Goal: Task Accomplishment & Management: Complete application form

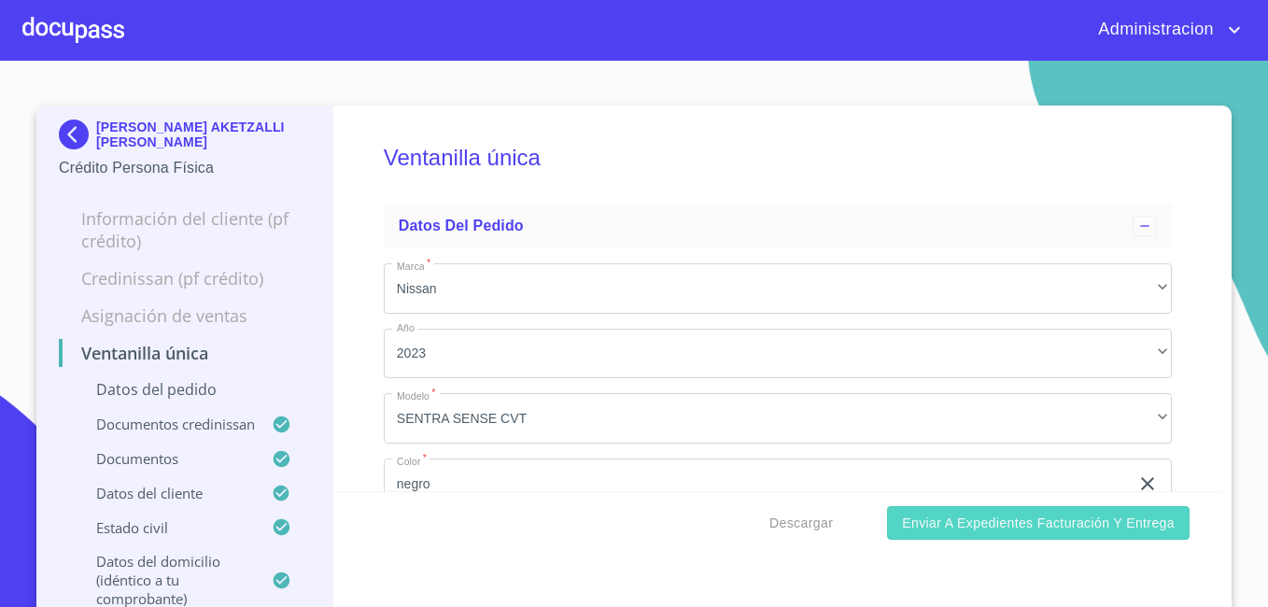
click at [992, 519] on span "Enviar a Expedientes Facturación y Entrega" at bounding box center [1038, 523] width 273 height 23
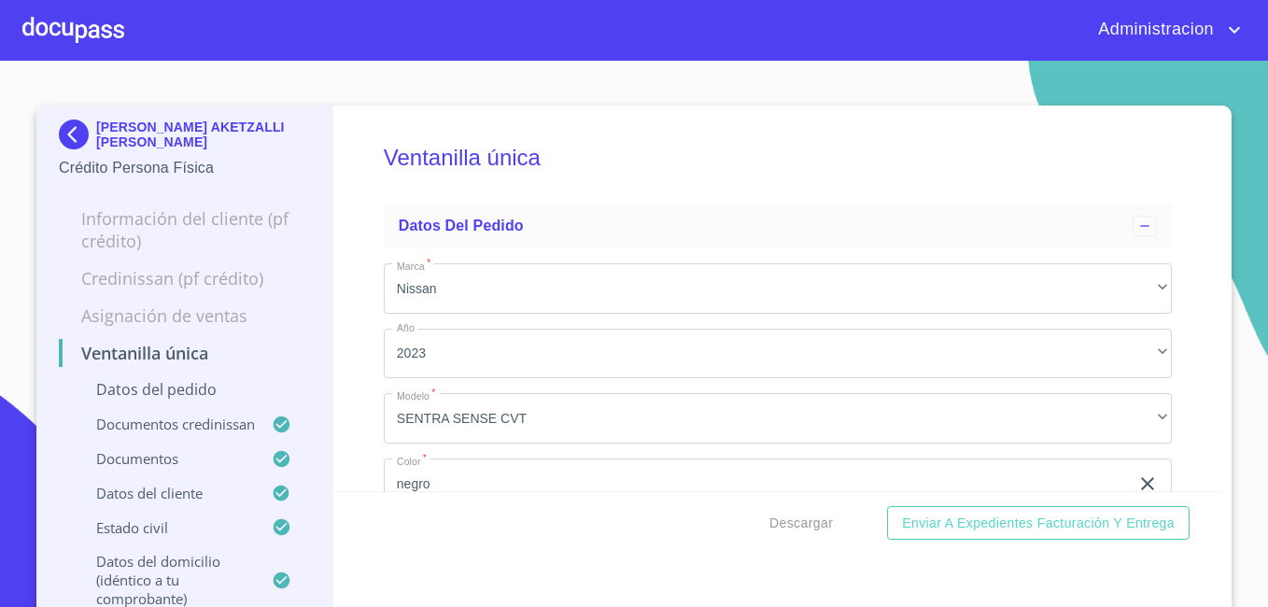
scroll to position [83, 0]
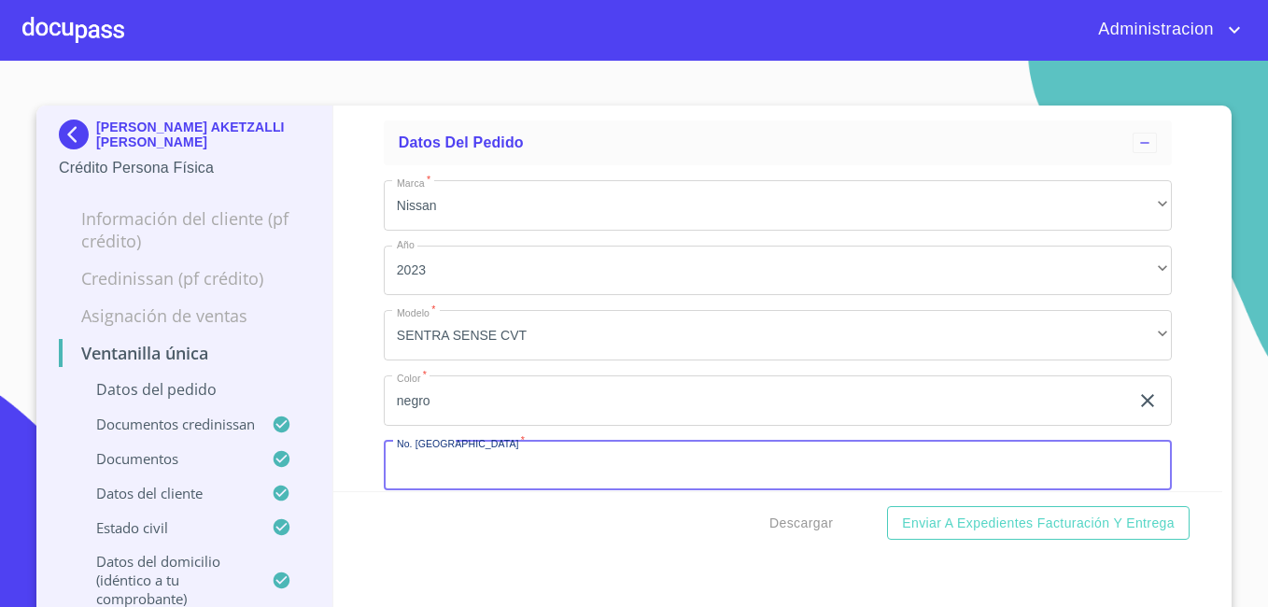
click at [146, 141] on p "[PERSON_NAME] AKETZALLI [PERSON_NAME]" at bounding box center [203, 135] width 214 height 30
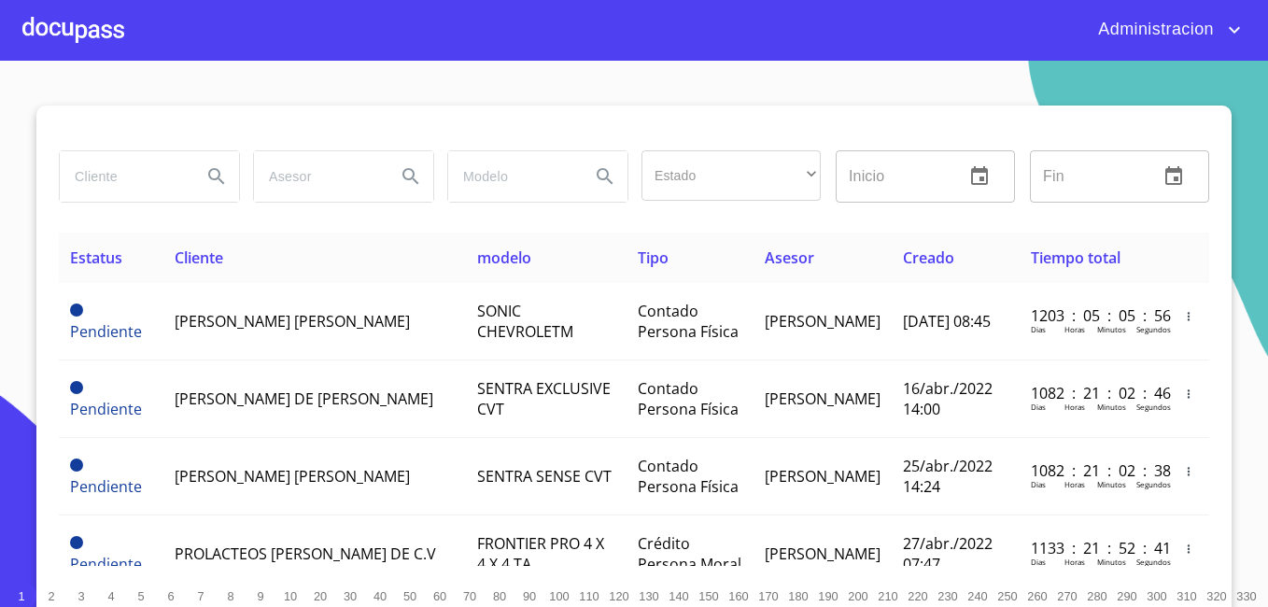
click at [119, 176] on input "search" at bounding box center [123, 176] width 127 height 50
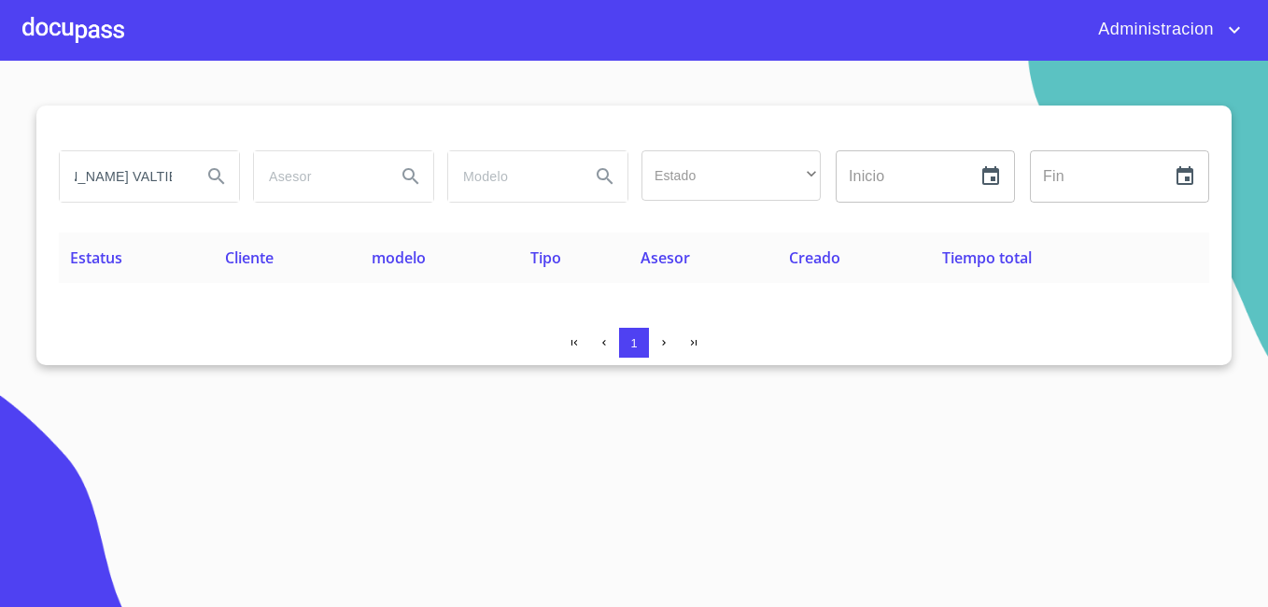
click at [134, 168] on input "[PERSON_NAME] VALTIERA" at bounding box center [123, 176] width 127 height 50
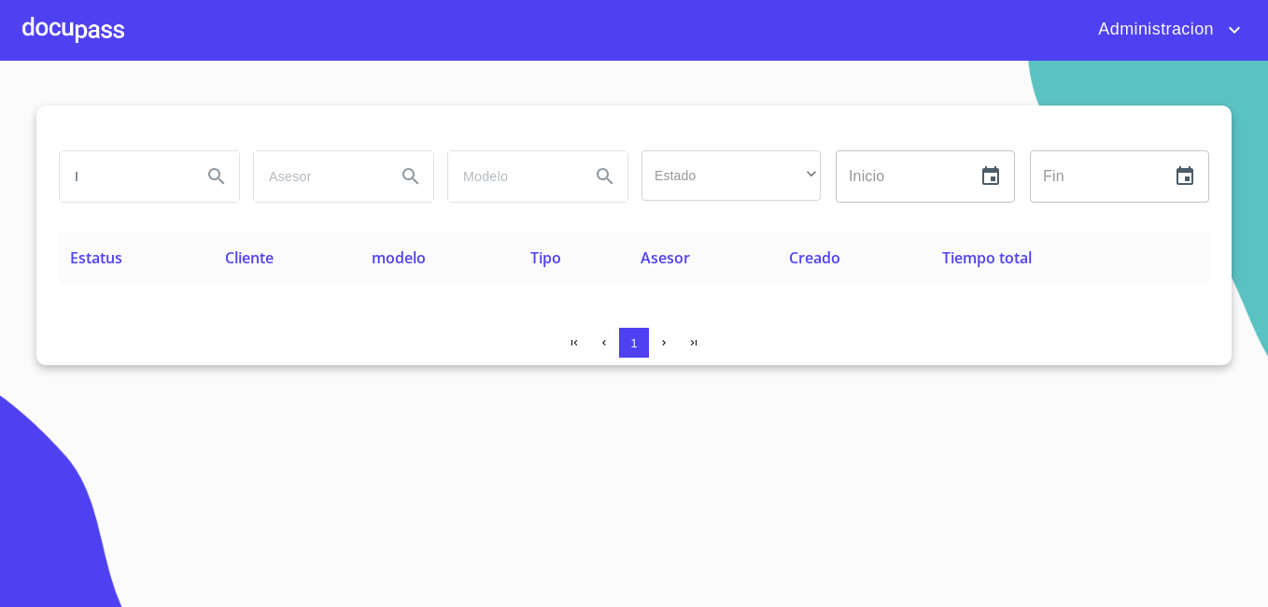
scroll to position [0, 0]
type input "[PERSON_NAME]"
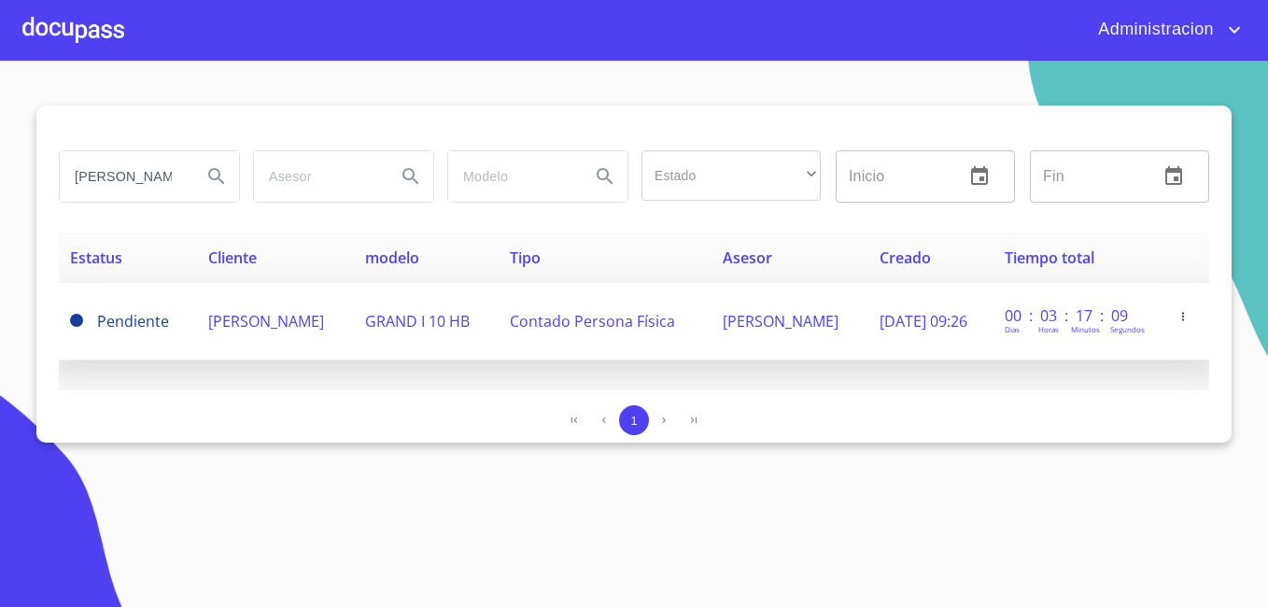
click at [272, 339] on td "[PERSON_NAME]" at bounding box center [275, 322] width 157 height 78
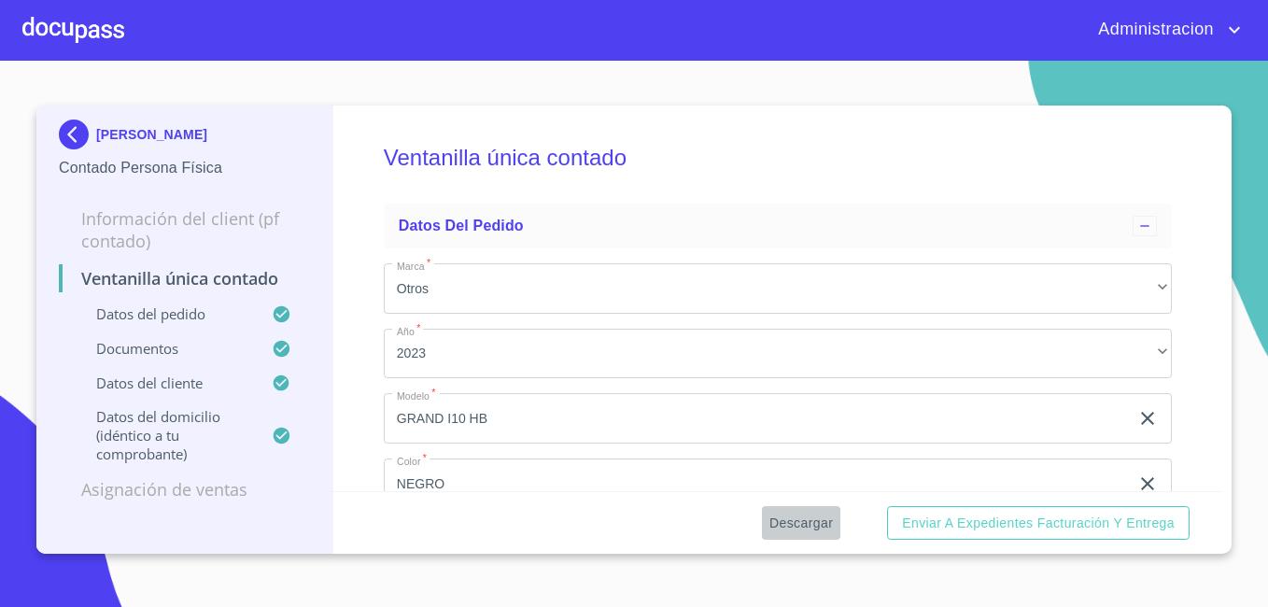
click at [799, 522] on span "Descargar" at bounding box center [800, 523] width 63 height 23
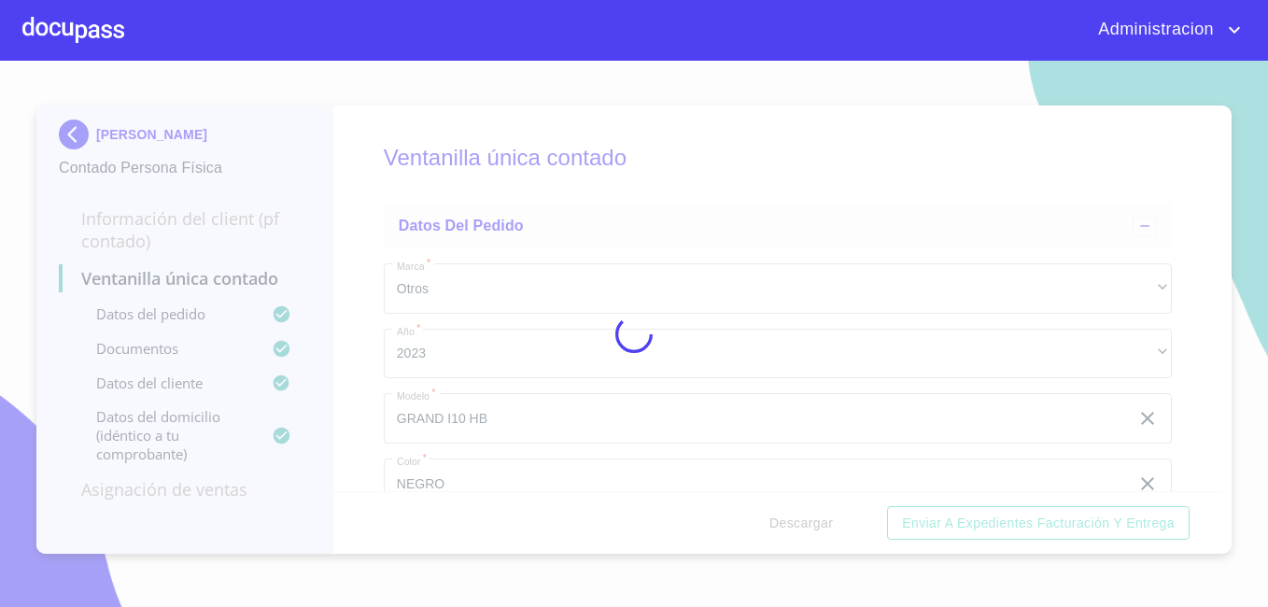
click at [799, 522] on div at bounding box center [634, 334] width 1268 height 546
click at [799, 522] on div "0%" at bounding box center [634, 334] width 1268 height 546
click at [799, 522] on div "10%" at bounding box center [634, 334] width 1268 height 546
click at [799, 522] on div "15%" at bounding box center [634, 334] width 1268 height 546
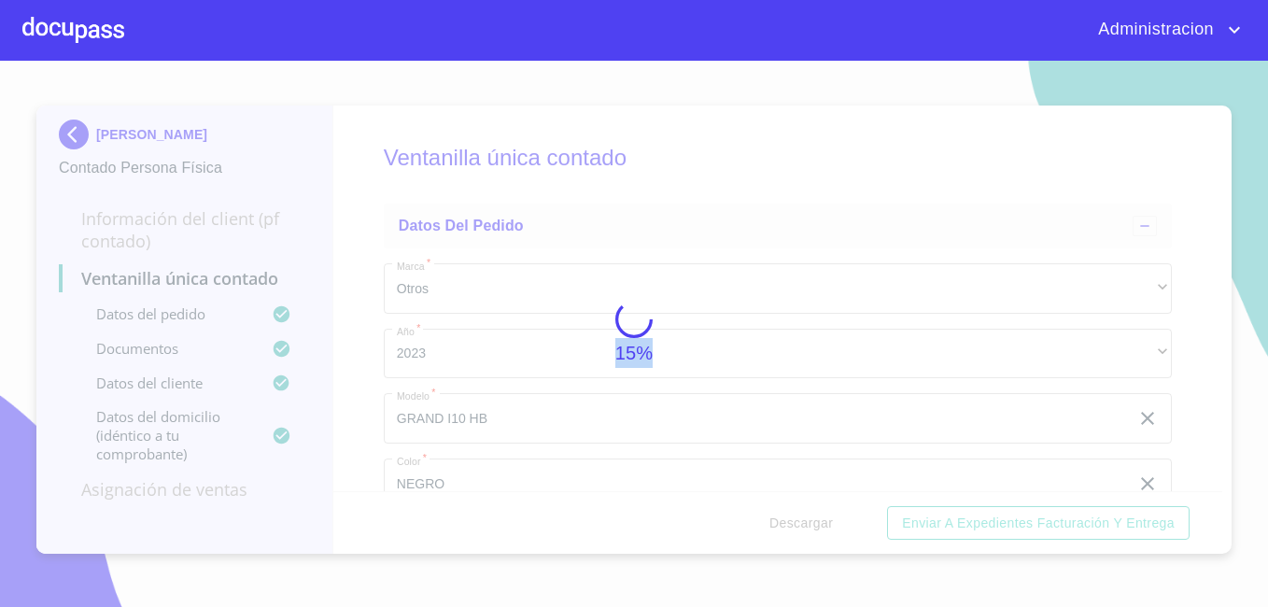
click at [799, 522] on div "15%" at bounding box center [634, 334] width 1268 height 546
click at [799, 522] on div "50%" at bounding box center [634, 334] width 1268 height 546
click at [799, 522] on div "74%" at bounding box center [634, 334] width 1268 height 546
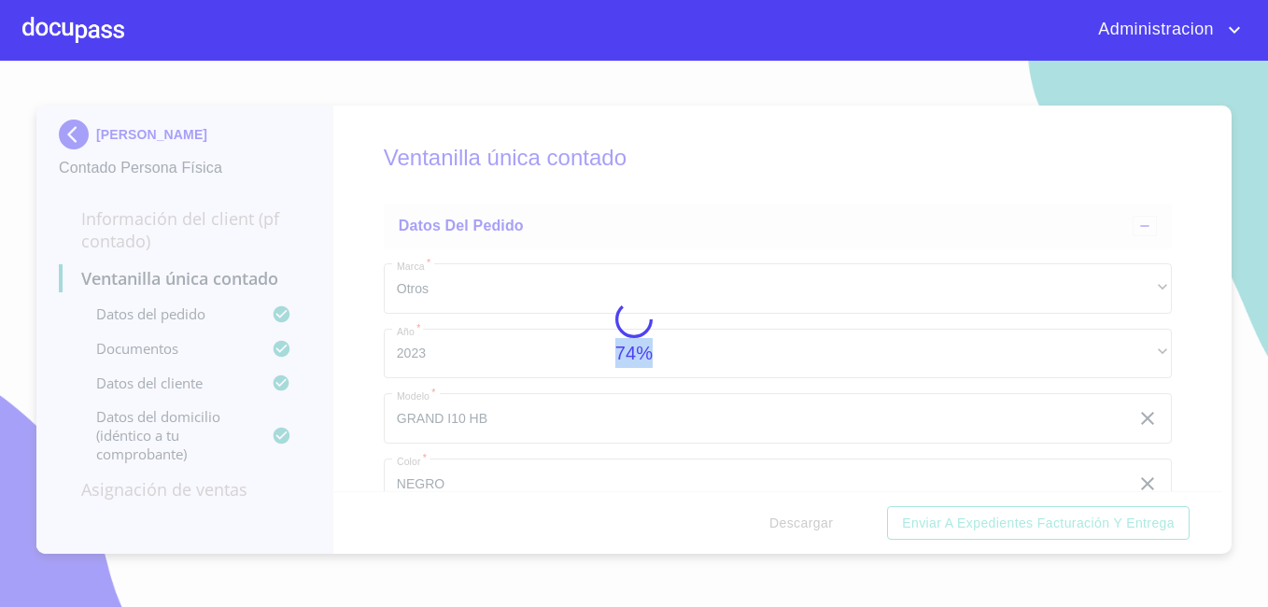
click at [799, 522] on div "74%" at bounding box center [634, 334] width 1268 height 546
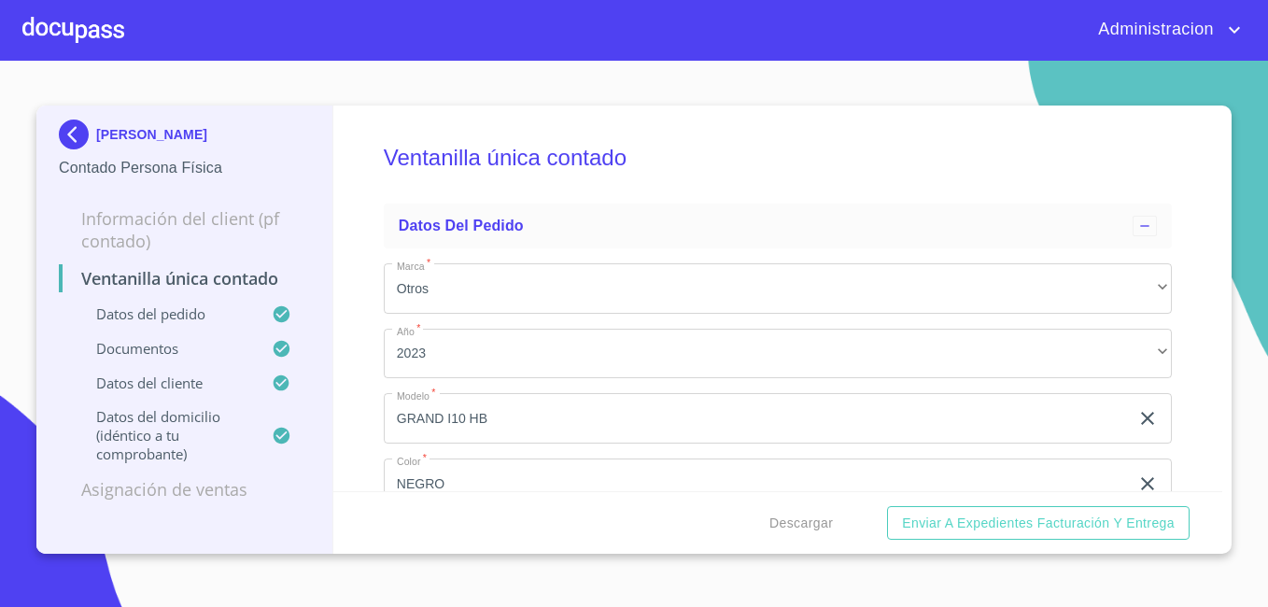
click at [135, 128] on p "[PERSON_NAME]" at bounding box center [151, 134] width 111 height 15
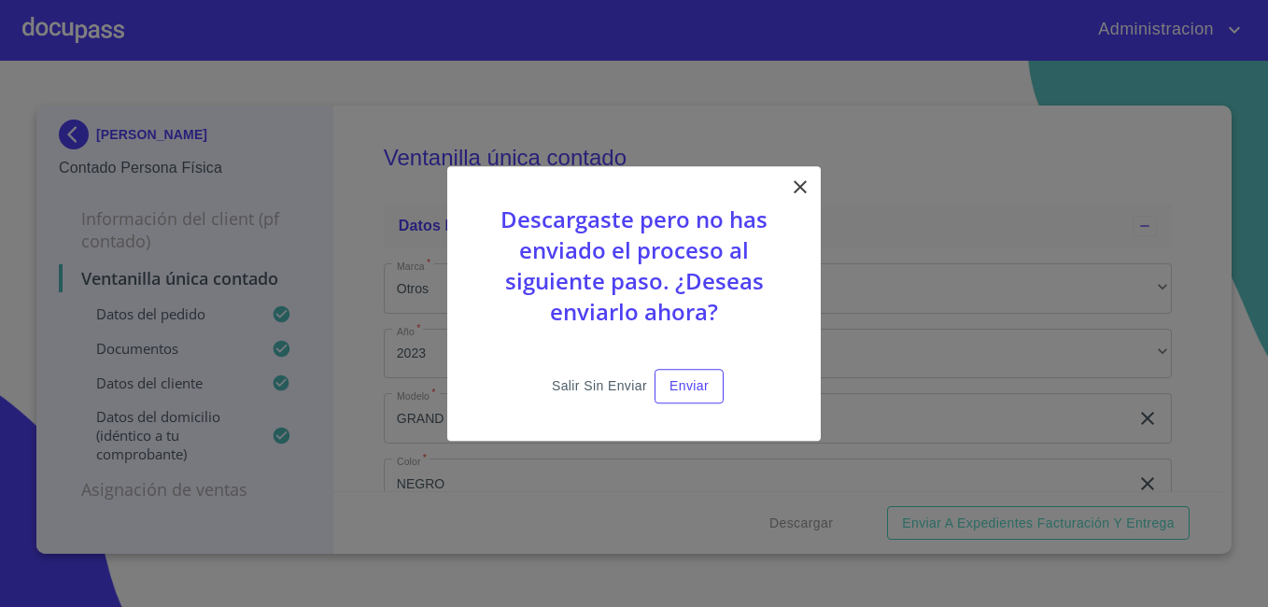
click at [572, 381] on span "Salir sin enviar" at bounding box center [599, 385] width 95 height 23
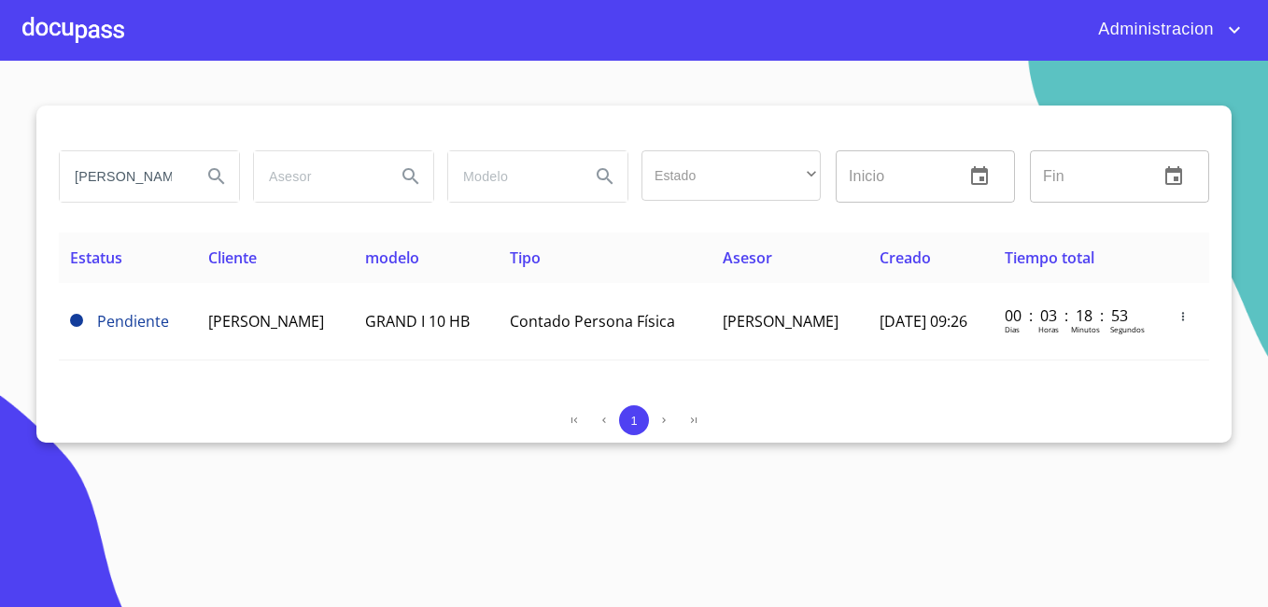
click at [131, 175] on input "[PERSON_NAME]" at bounding box center [123, 176] width 127 height 50
type input "[PERSON_NAME]"
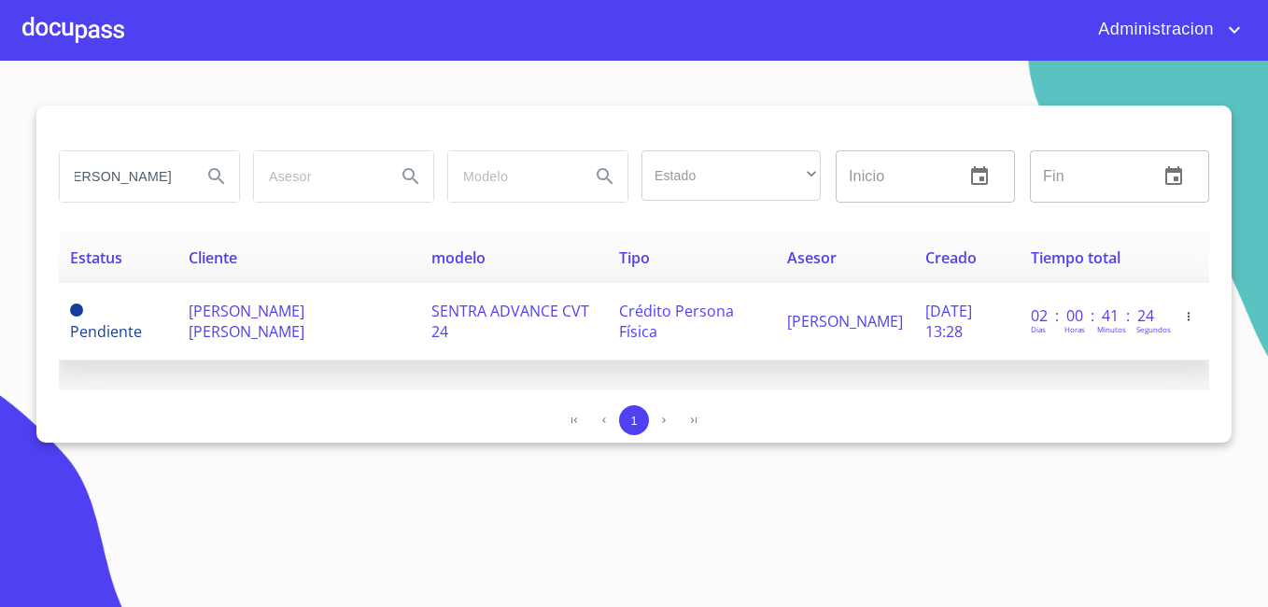
click at [304, 309] on span "[PERSON_NAME] [PERSON_NAME]" at bounding box center [247, 321] width 116 height 41
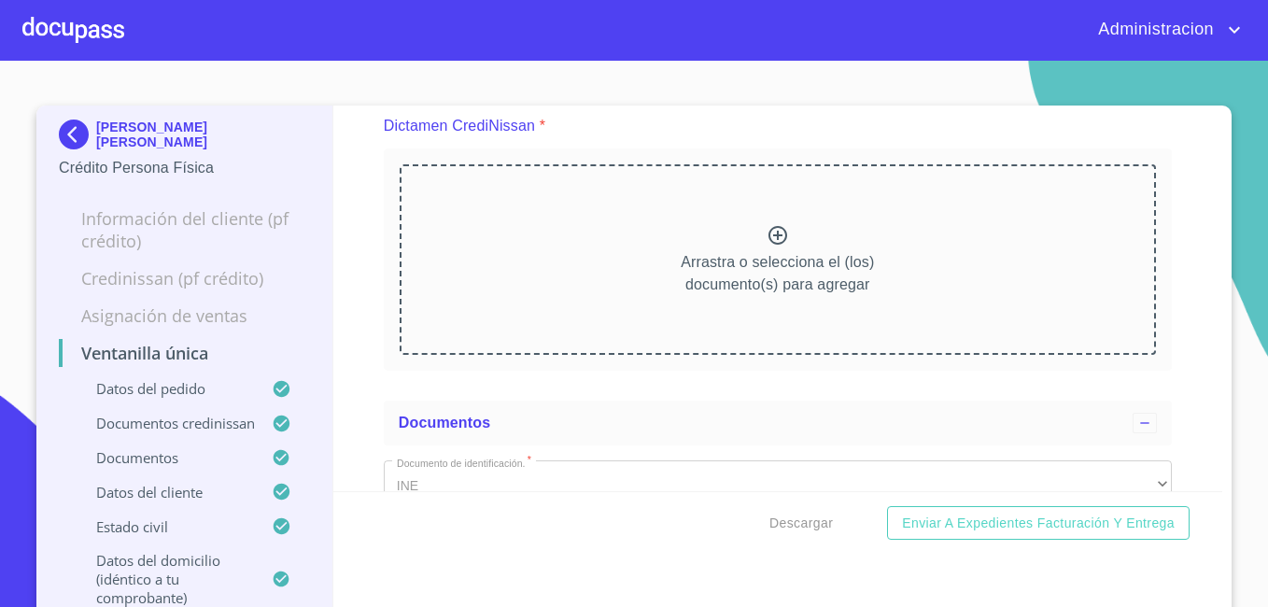
scroll to position [560, 0]
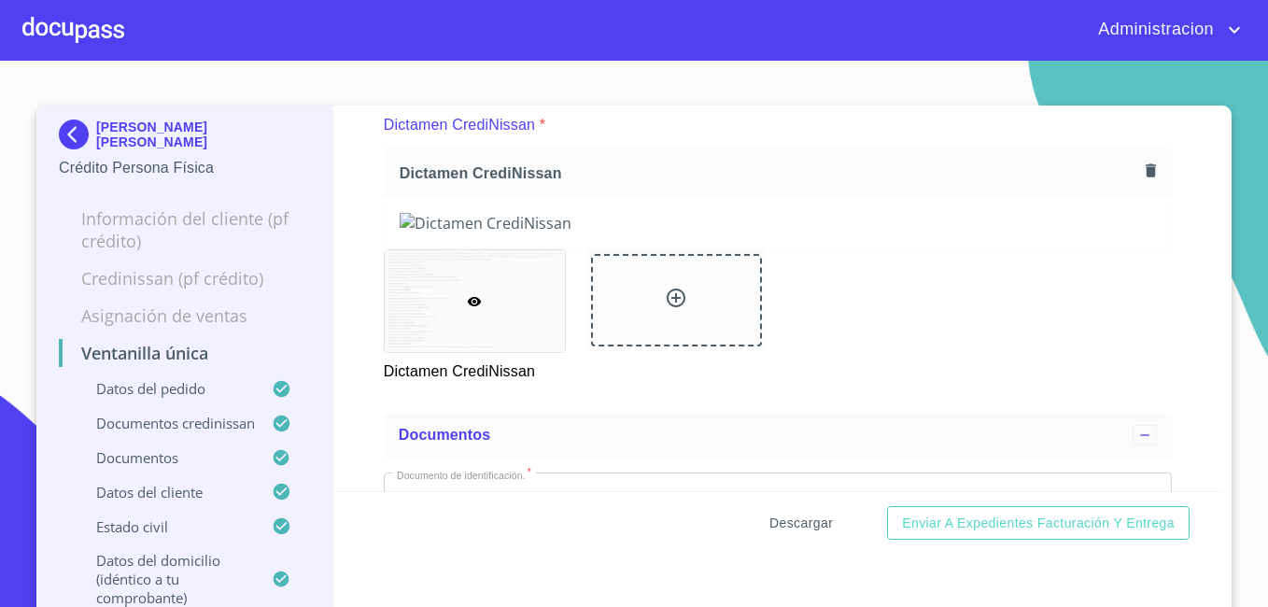
click at [811, 531] on span "Descargar" at bounding box center [800, 523] width 63 height 23
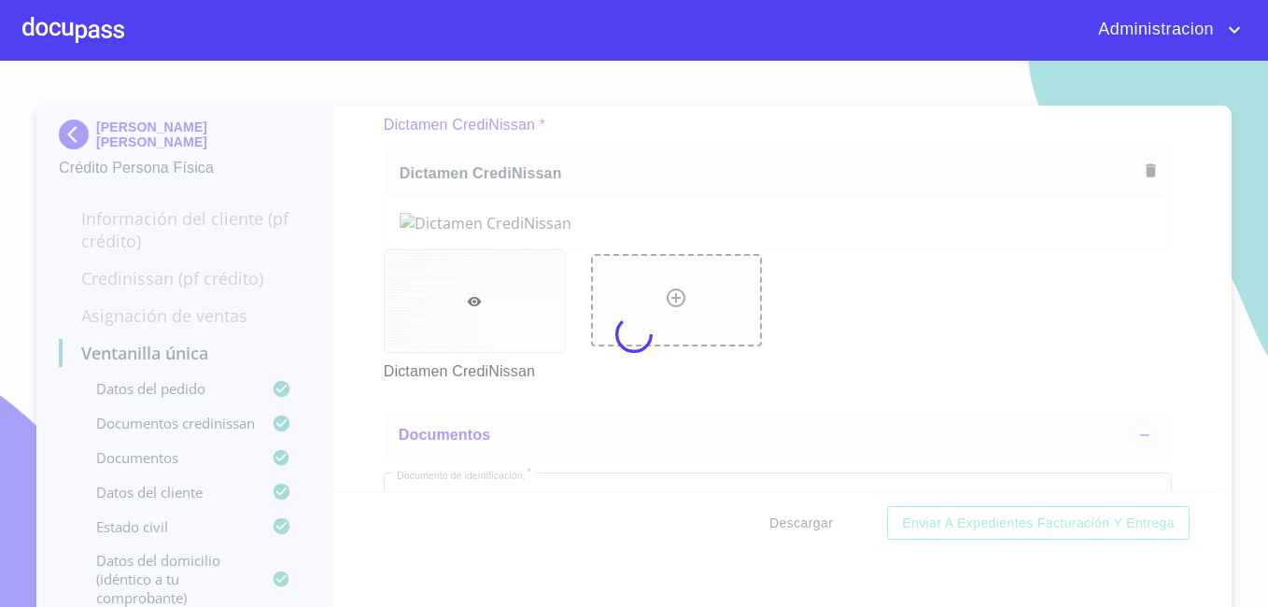
click at [811, 531] on div at bounding box center [634, 334] width 1268 height 546
click at [811, 531] on div "0%" at bounding box center [634, 334] width 1268 height 546
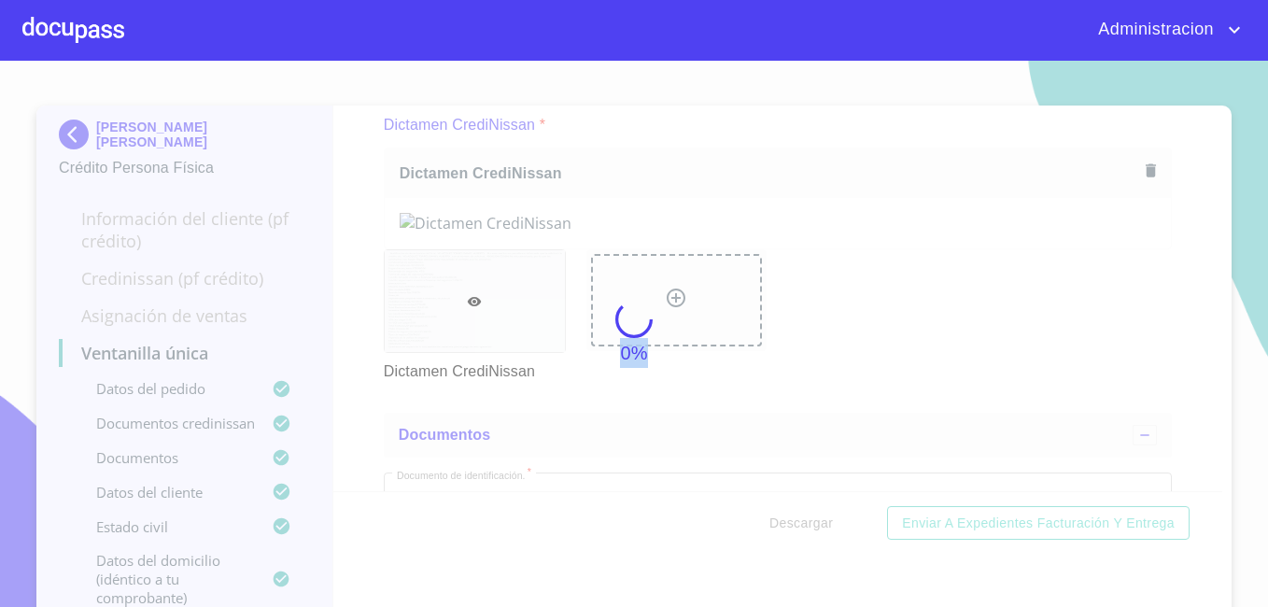
click at [811, 531] on div "0%" at bounding box center [634, 334] width 1268 height 546
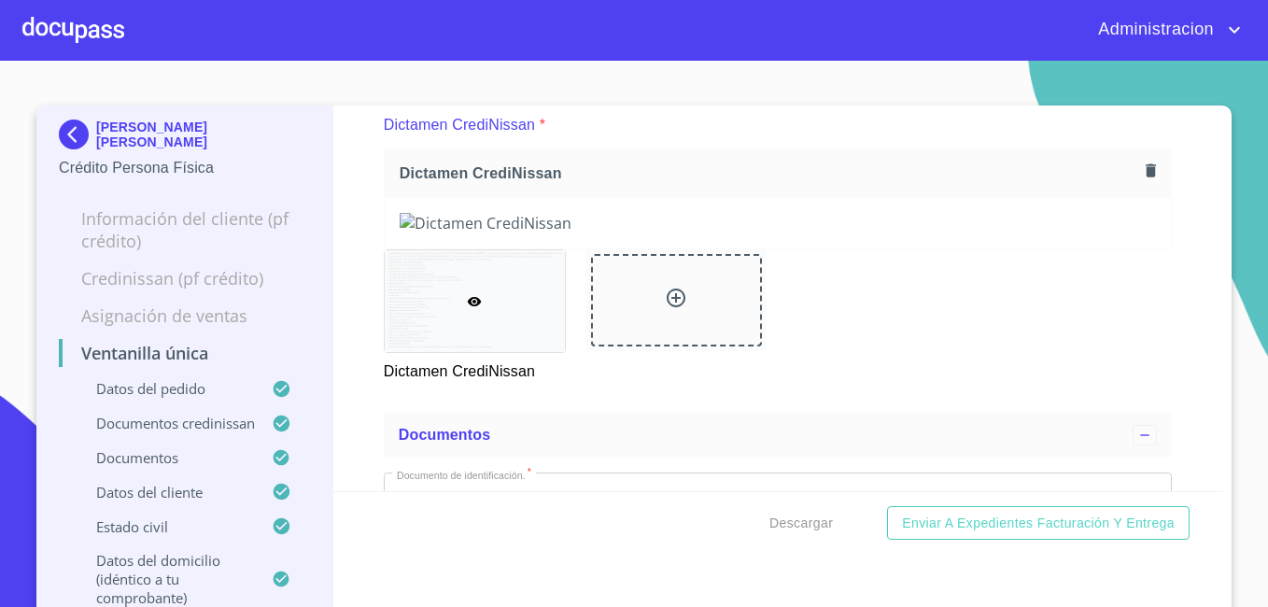
scroll to position [0, 0]
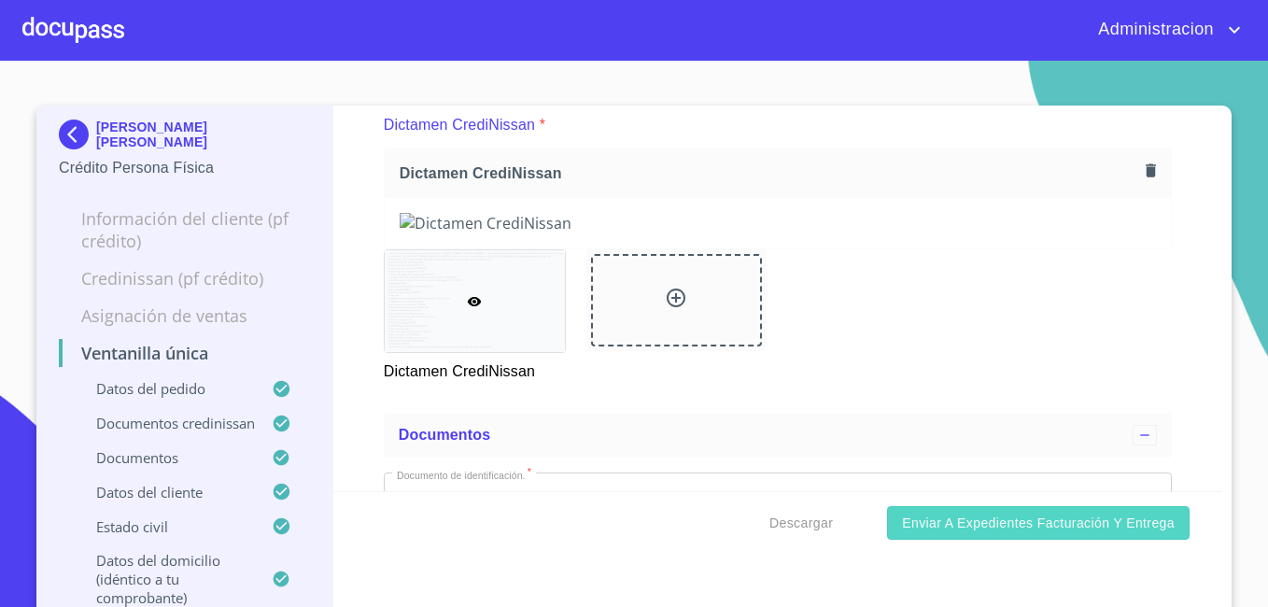
click at [931, 522] on span "Enviar a Expedientes Facturación y Entrega" at bounding box center [1038, 523] width 273 height 23
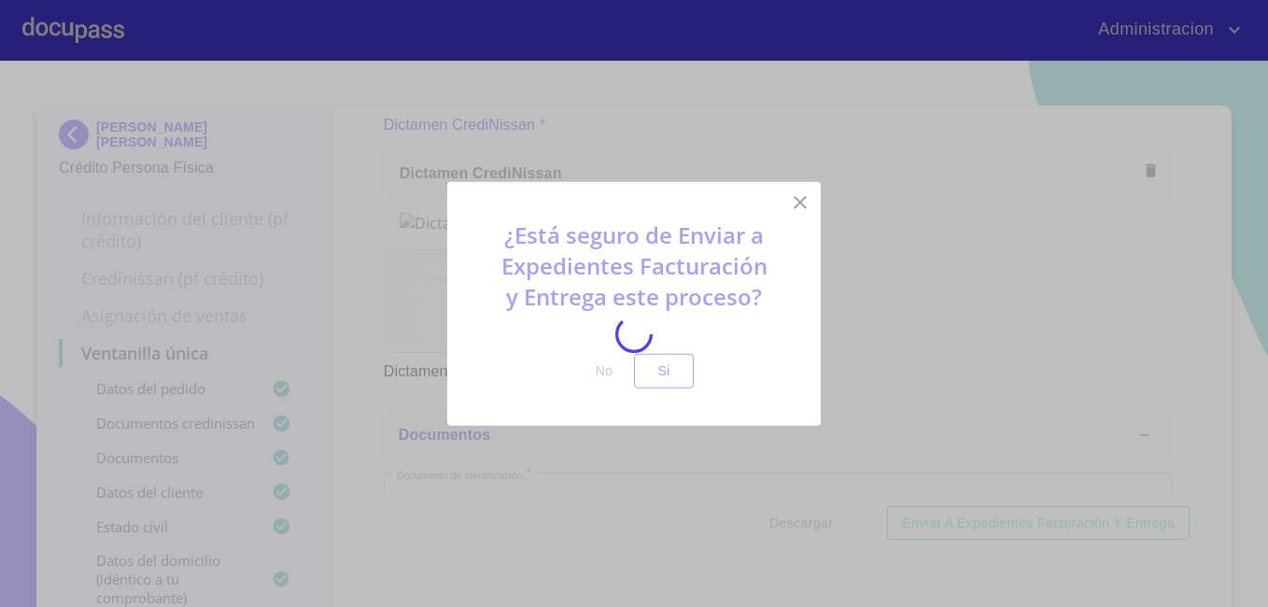
click at [662, 386] on button "Si" at bounding box center [664, 371] width 60 height 35
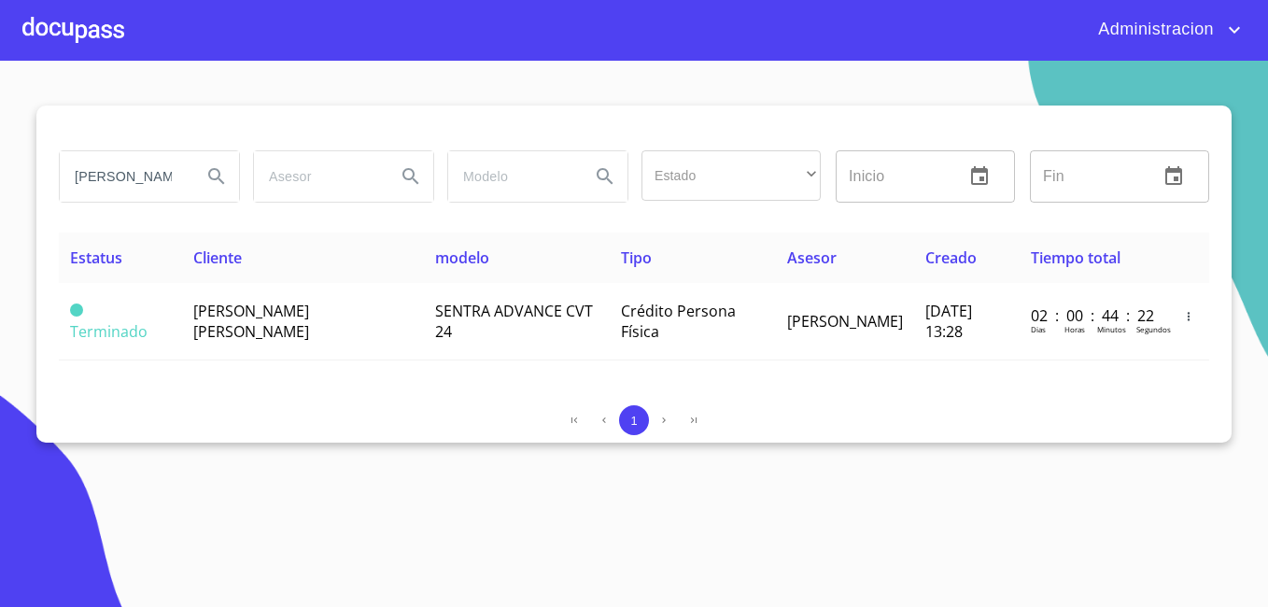
click at [145, 187] on input "[PERSON_NAME]" at bounding box center [123, 176] width 127 height 50
type input "[PERSON_NAME]"
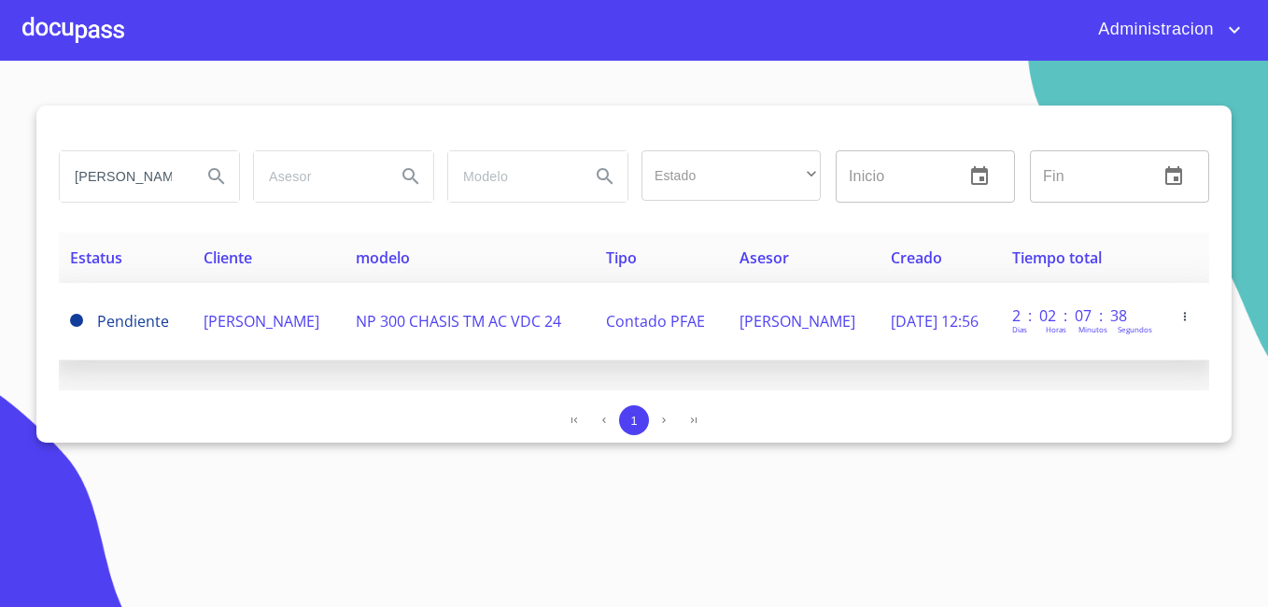
click at [312, 324] on td "[PERSON_NAME]" at bounding box center [268, 322] width 152 height 78
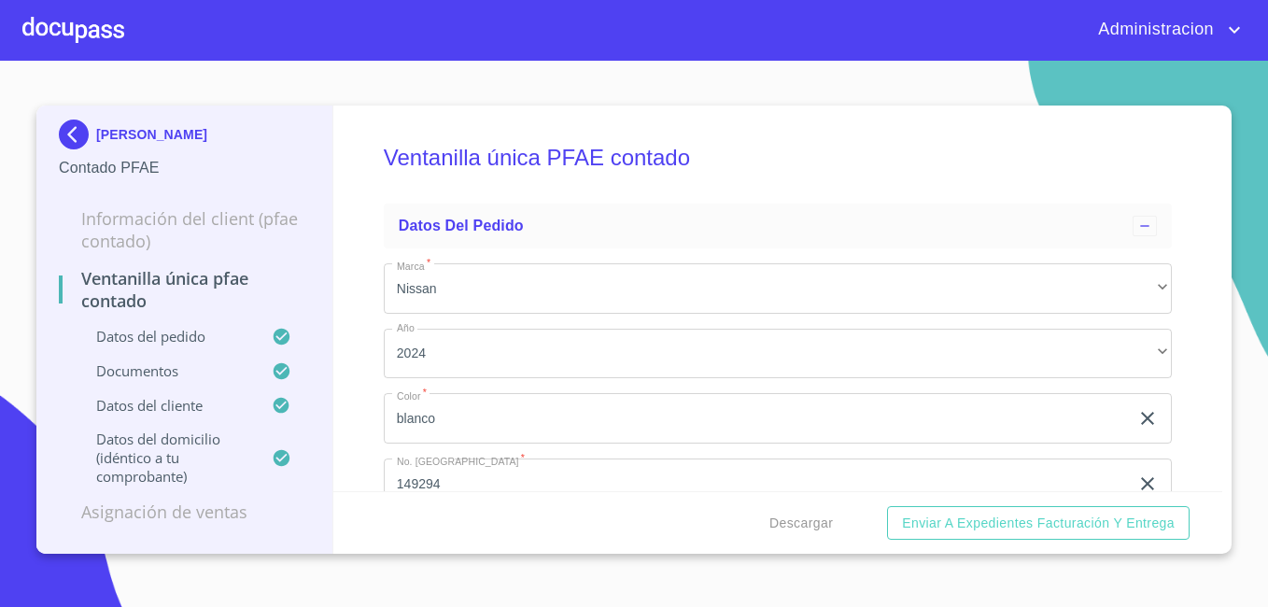
click at [710, 525] on div "Descargar Enviar a Expedientes Facturación y Entrega" at bounding box center [778, 522] width 890 height 63
click at [777, 521] on span "Descargar" at bounding box center [800, 523] width 63 height 23
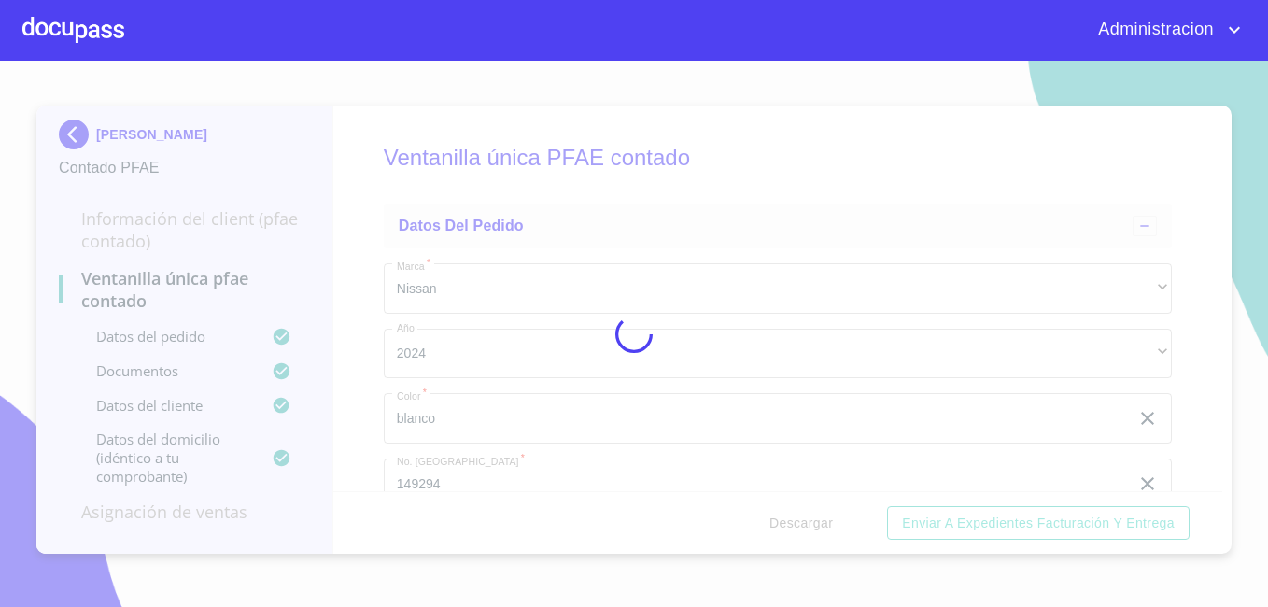
click at [777, 521] on div at bounding box center [634, 334] width 1268 height 546
click at [777, 521] on div "0%" at bounding box center [634, 334] width 1268 height 546
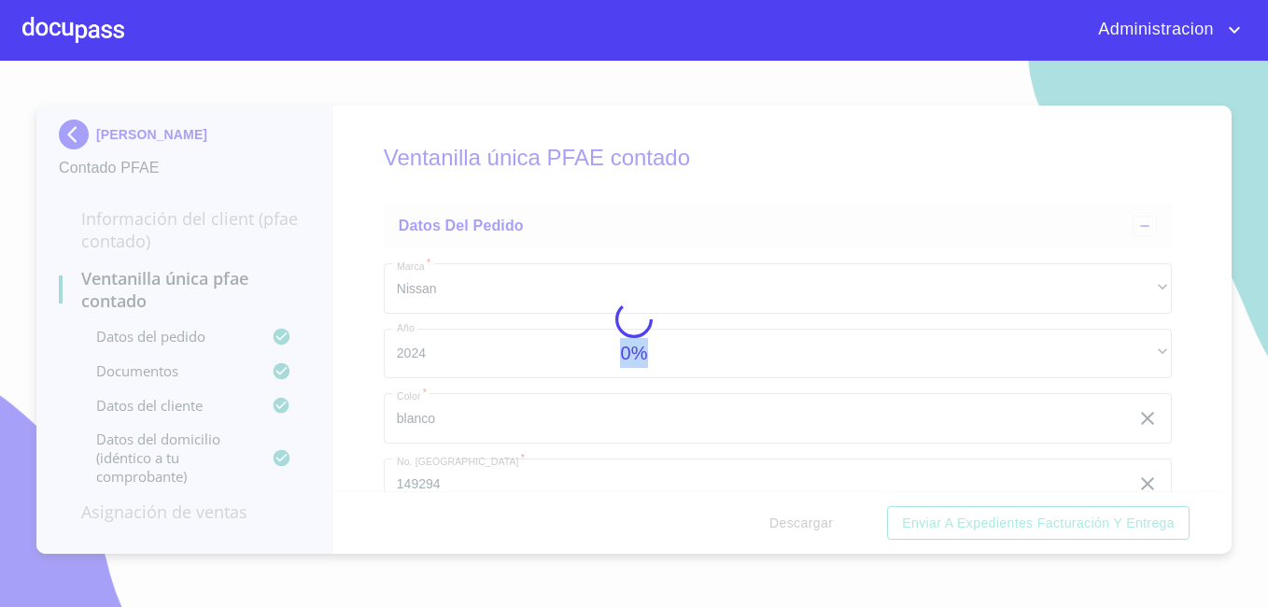
click at [777, 521] on div "0%" at bounding box center [634, 334] width 1268 height 546
click at [777, 521] on div "10%" at bounding box center [634, 334] width 1268 height 546
click at [777, 521] on div "20%" at bounding box center [634, 334] width 1268 height 546
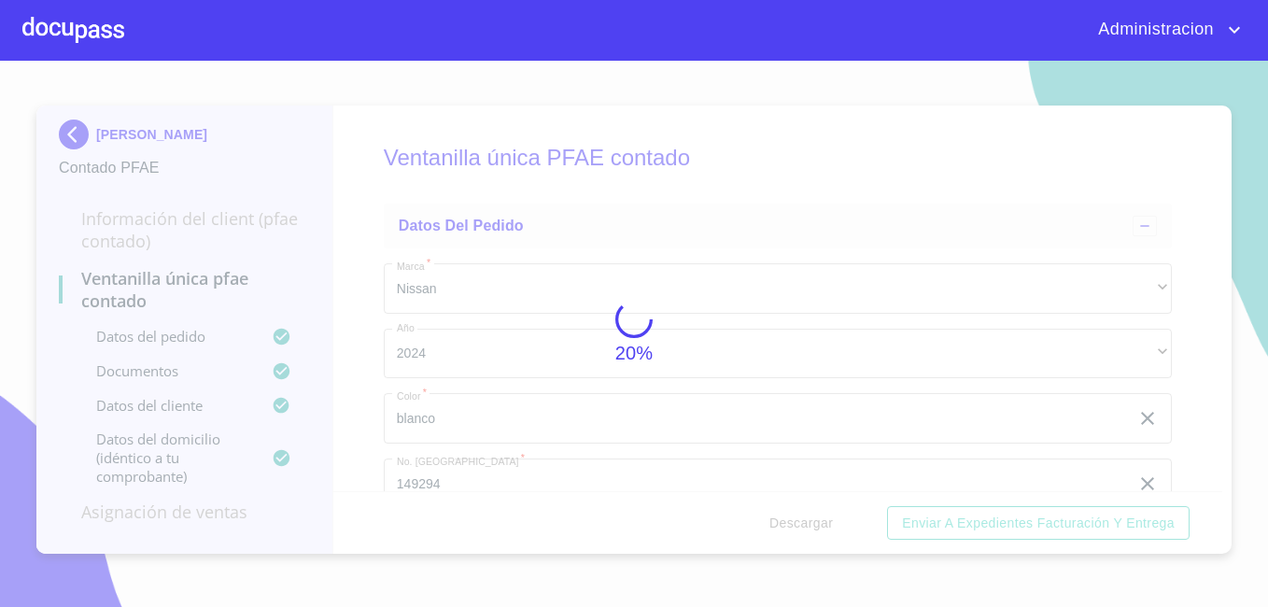
click at [777, 521] on div "20%" at bounding box center [634, 334] width 1268 height 546
click at [777, 521] on div "74%" at bounding box center [634, 334] width 1268 height 546
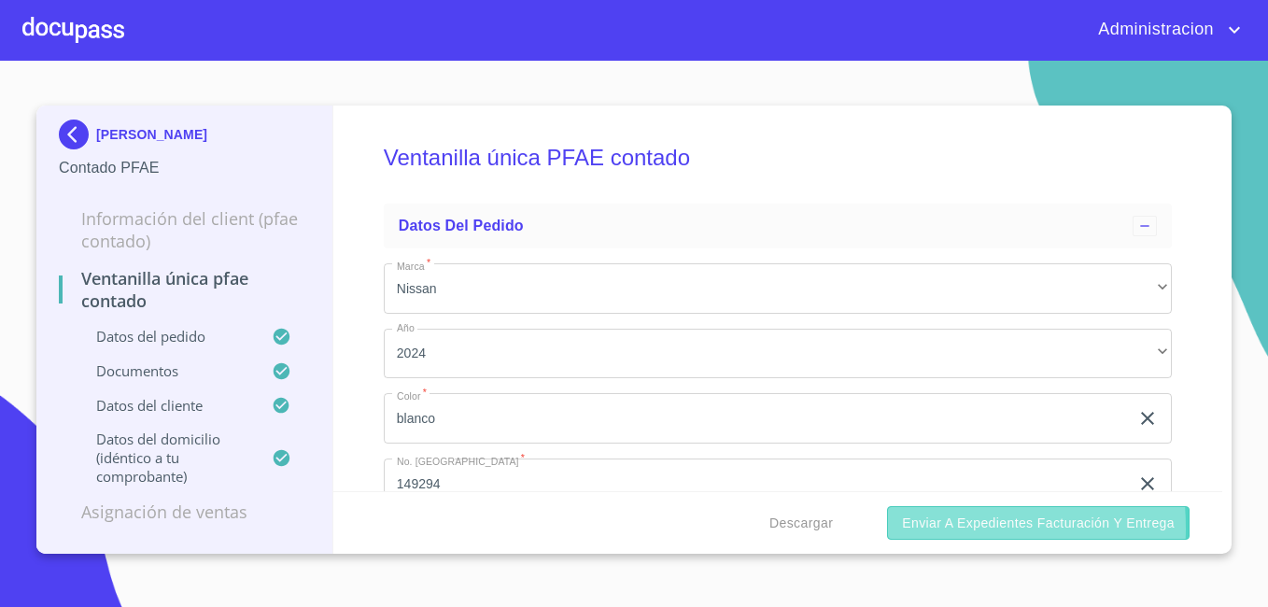
click at [901, 528] on button "Enviar a Expedientes Facturación y Entrega" at bounding box center [1038, 523] width 303 height 35
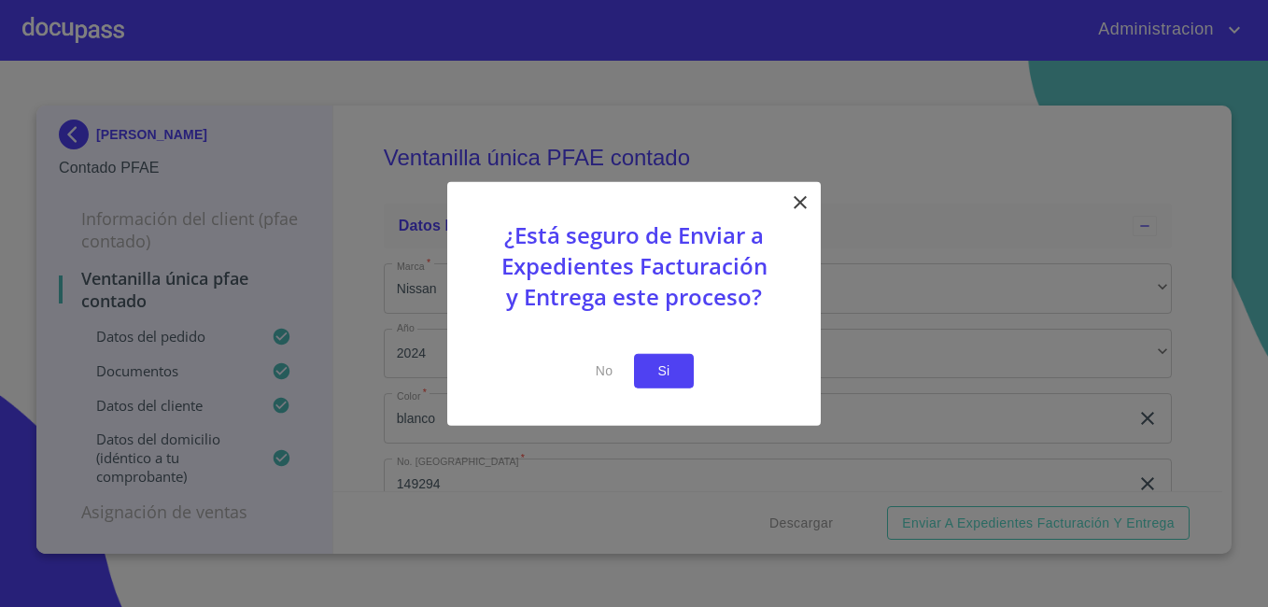
click at [685, 366] on button "Si" at bounding box center [664, 371] width 60 height 35
